Goal: Task Accomplishment & Management: Use online tool/utility

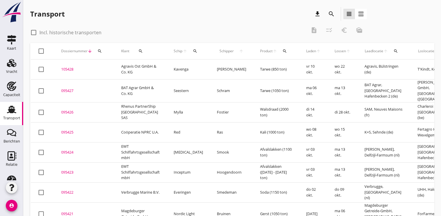
click at [96, 48] on button "search" at bounding box center [99, 51] width 10 height 10
click at [108, 68] on input "Zoeken op dossiernummer..." at bounding box center [126, 67] width 60 height 9
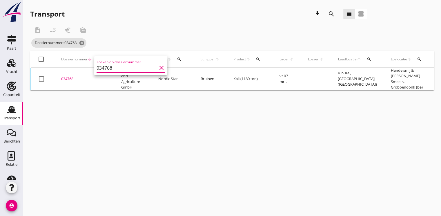
scroll to position [0, 149]
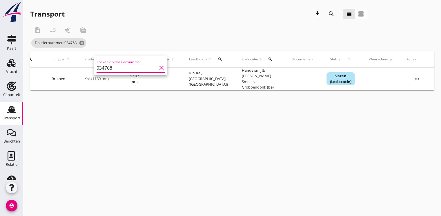
type input "034768"
click at [420, 76] on icon "more_horiz" at bounding box center [417, 79] width 16 height 16
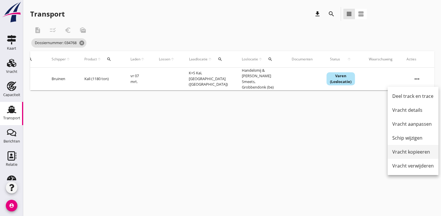
click at [399, 151] on div "Vracht kopieeren" at bounding box center [412, 151] width 41 height 7
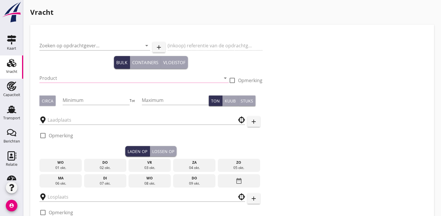
type input "K+S Minerals and Agriculture GmbH"
type input "Kali (7231)"
type input "1180"
type input "1200"
checkbox input "true"
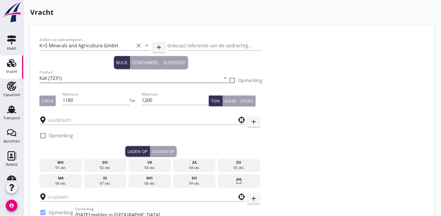
type input "K+S [PERSON_NAME]"
type input "Handelsmij & Janssens Smeets"
checkbox input "true"
type input "22250"
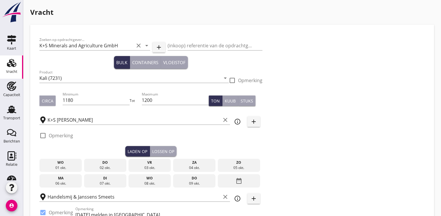
radio input "false"
checkbox input "true"
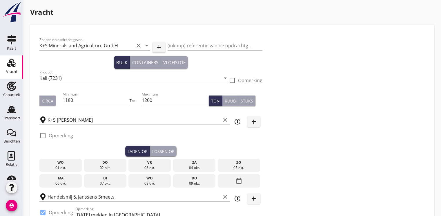
type input "2"
type input "5"
type input "30000"
radio input "false"
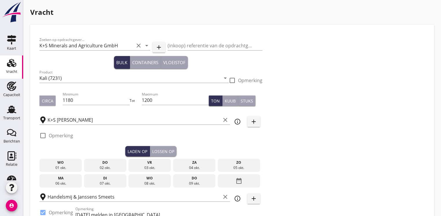
radio input "false"
checkbox input "true"
type input "2"
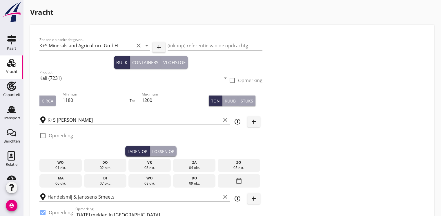
type input "2"
click at [87, 97] on input "1180" at bounding box center [96, 99] width 67 height 9
type input "100"
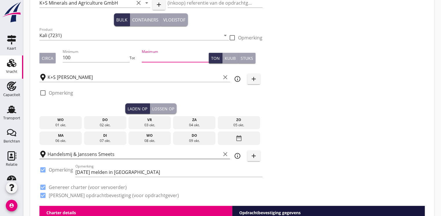
scroll to position [58, 0]
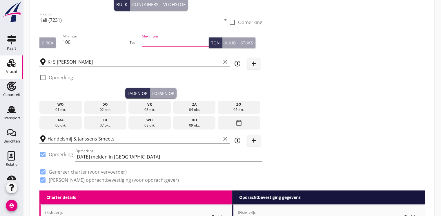
click at [59, 120] on div "ma" at bounding box center [60, 119] width 39 height 5
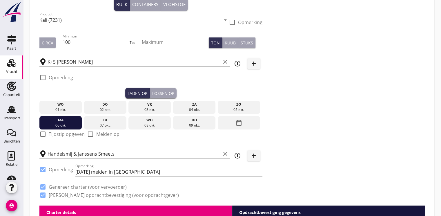
click at [45, 134] on div at bounding box center [43, 134] width 10 height 10
checkbox input "true"
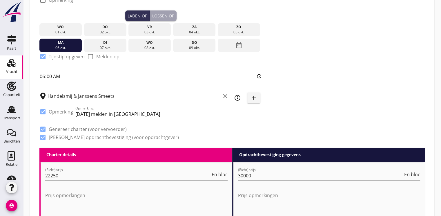
scroll to position [145, 0]
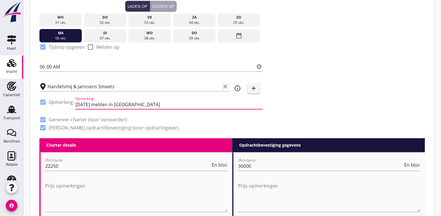
click at [156, 106] on input "[DATE] melden in [GEOGRAPHIC_DATA]" at bounding box center [168, 104] width 187 height 9
type input "1"
click at [45, 103] on div at bounding box center [43, 102] width 10 height 10
checkbox input "false"
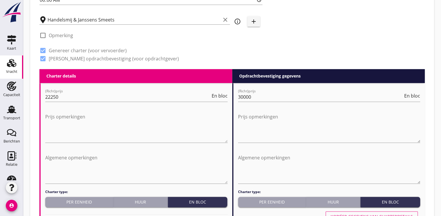
scroll to position [232, 0]
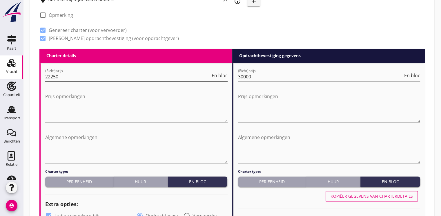
click at [77, 76] on input "22250" at bounding box center [127, 76] width 165 height 9
type input "20"
click at [73, 183] on div "Per eenheid" at bounding box center [79, 181] width 63 height 6
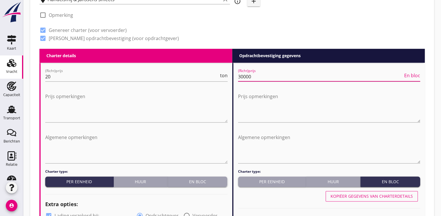
click at [256, 77] on input "30000" at bounding box center [320, 76] width 165 height 9
type input "3"
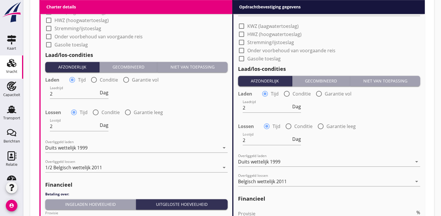
scroll to position [580, 0]
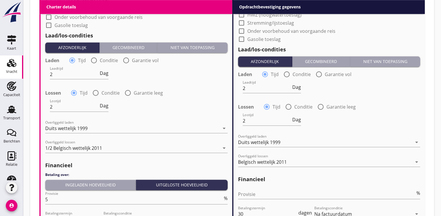
type input "22.00"
click at [91, 183] on div "Ingeladen hoeveelheid" at bounding box center [91, 184] width 86 height 6
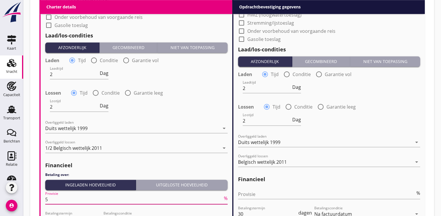
click at [60, 196] on input "5" at bounding box center [133, 198] width 177 height 9
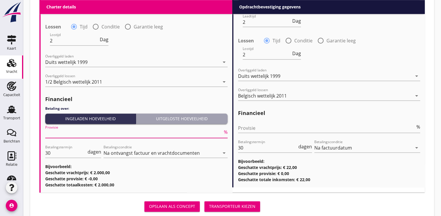
scroll to position [661, 0]
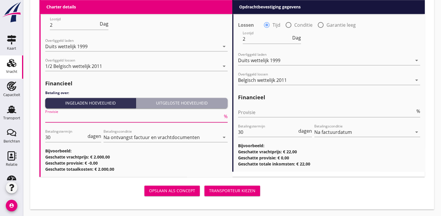
click at [239, 188] on div "Transporteur kiezen" at bounding box center [232, 190] width 46 height 6
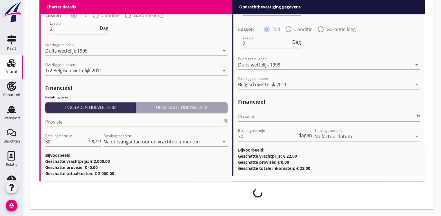
scroll to position [657, 0]
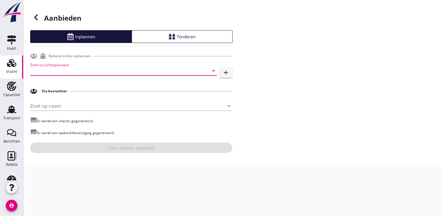
click at [59, 70] on input "Zoek op (scheeps)naam" at bounding box center [115, 70] width 170 height 9
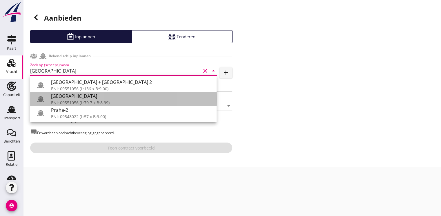
click at [67, 99] on div "ENI: 09551056 (L:79.7 x B:8.99)" at bounding box center [131, 102] width 161 height 6
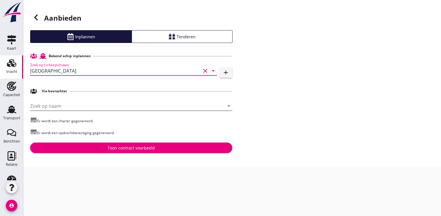
type input "[GEOGRAPHIC_DATA]"
click at [57, 107] on input "Zoek op naam" at bounding box center [123, 105] width 186 height 9
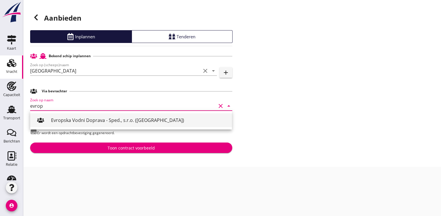
click at [80, 121] on div "Evropska Vodni Doprava - Sped., s.r.o. ([GEOGRAPHIC_DATA])" at bounding box center [139, 119] width 176 height 7
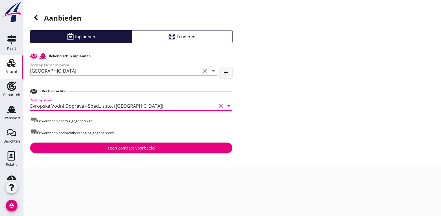
type input "Evropska Vodni Doprava - Sped., s.r.o. ([GEOGRAPHIC_DATA])"
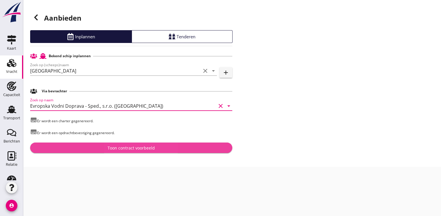
click at [132, 148] on div "Toon contract voorbeeld" at bounding box center [131, 148] width 47 height 6
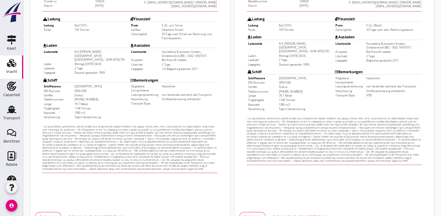
scroll to position [170, 0]
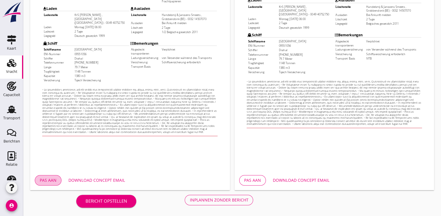
click at [45, 177] on div "Pas aan" at bounding box center [48, 180] width 17 height 6
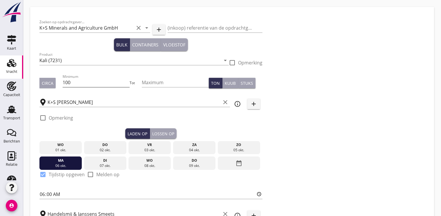
click at [95, 85] on input "100" at bounding box center [96, 82] width 67 height 9
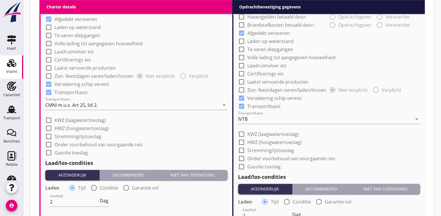
scroll to position [644, 0]
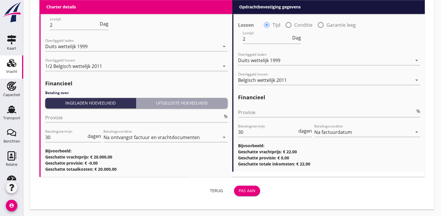
type input "1000"
click at [250, 193] on div "Pas aan" at bounding box center [246, 190] width 17 height 6
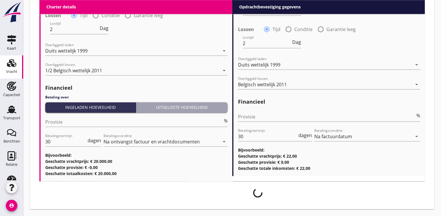
scroll to position [639, 0]
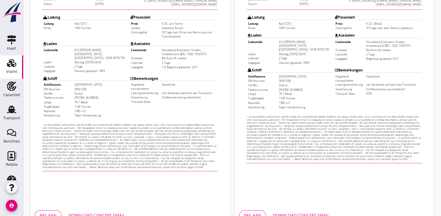
scroll to position [170, 0]
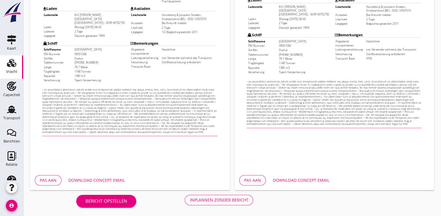
click at [112, 180] on div "Download concept email" at bounding box center [96, 180] width 57 height 6
click at [214, 202] on div "Inplannen zonder bericht" at bounding box center [219, 199] width 59 height 6
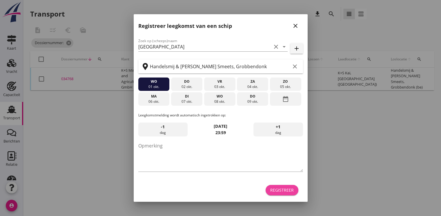
click at [294, 190] on button "Registreer" at bounding box center [281, 190] width 33 height 10
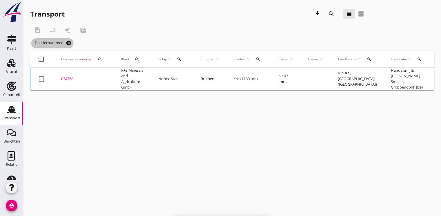
click at [70, 42] on icon "cancel" at bounding box center [69, 43] width 6 height 6
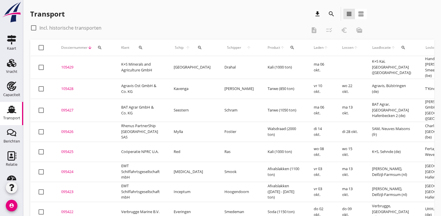
drag, startPoint x: 156, startPoint y: 117, endPoint x: 156, endPoint y: 104, distance: 13.4
click at [156, 121] on td "Rhenus PartnerShip [GEOGRAPHIC_DATA] SAS" at bounding box center [140, 131] width 52 height 20
